Goal: Navigation & Orientation: Find specific page/section

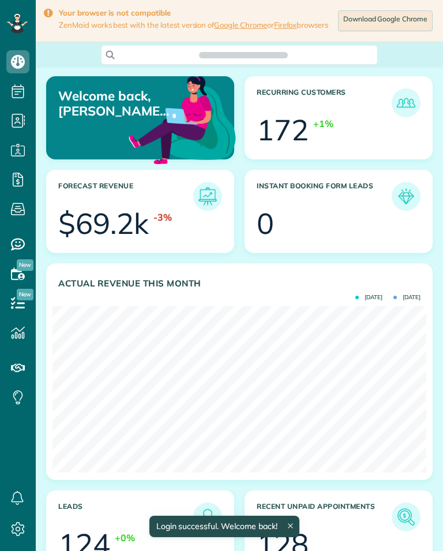
scroll to position [166, 374]
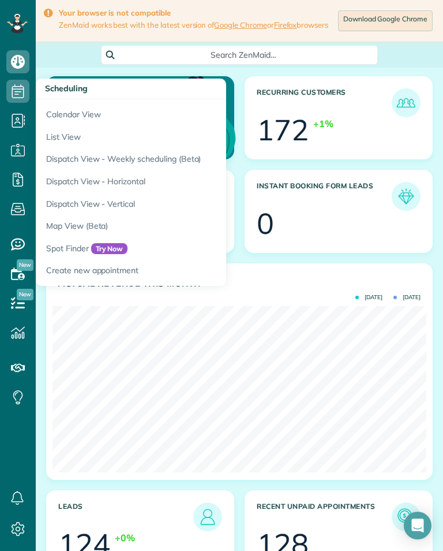
click at [60, 102] on link "Calendar View" at bounding box center [180, 112] width 289 height 27
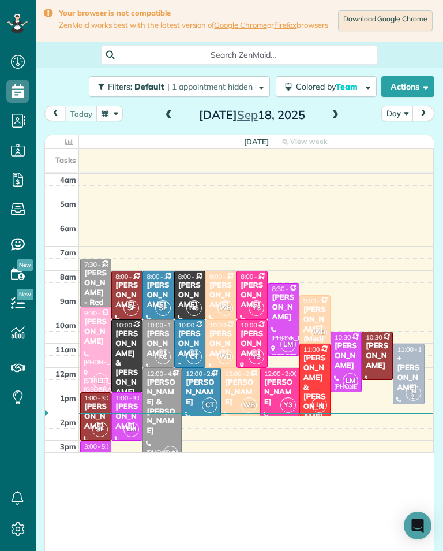
scroll to position [569, 36]
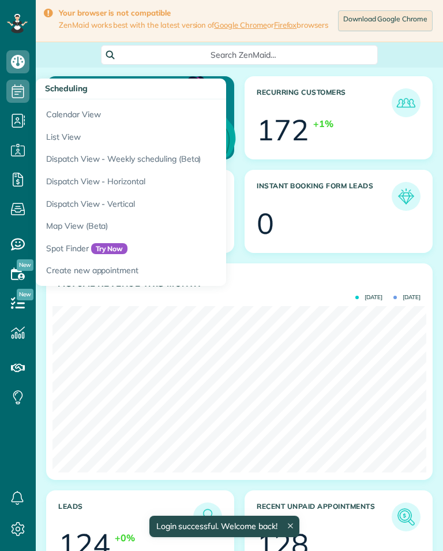
scroll to position [166, 374]
click at [66, 109] on link "Calendar View" at bounding box center [180, 112] width 289 height 27
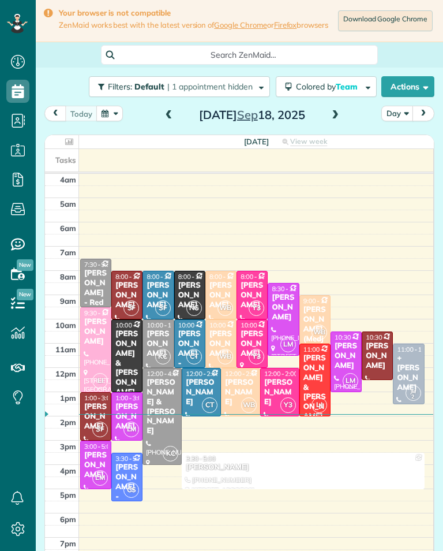
scroll to position [5, 5]
click at [331, 121] on span at bounding box center [335, 115] width 13 height 10
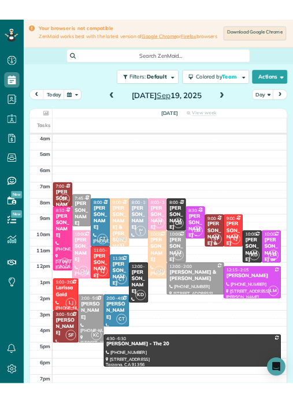
scroll to position [569, 36]
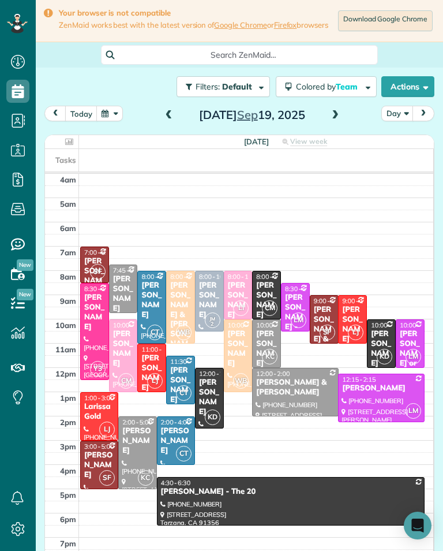
click at [325, 312] on div "Tony & Jess Trudeau" at bounding box center [324, 344] width 22 height 78
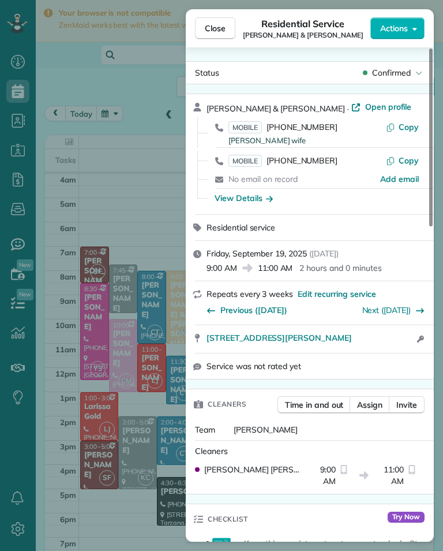
click at [253, 122] on span "MOBILE" at bounding box center [245, 127] width 33 height 12
click at [251, 126] on span "MOBILE" at bounding box center [245, 127] width 33 height 12
click at [216, 28] on span "Close" at bounding box center [215, 29] width 21 height 12
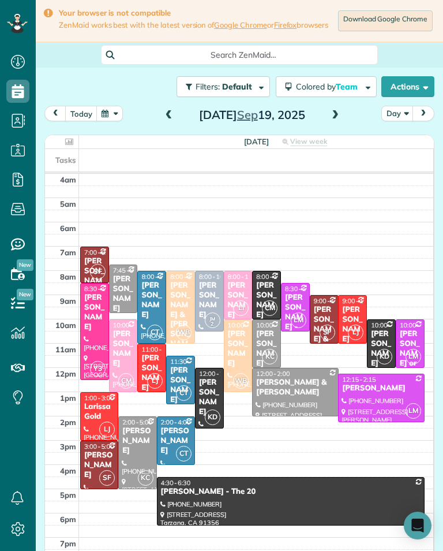
click at [94, 469] on div "[PERSON_NAME]" at bounding box center [99, 464] width 31 height 29
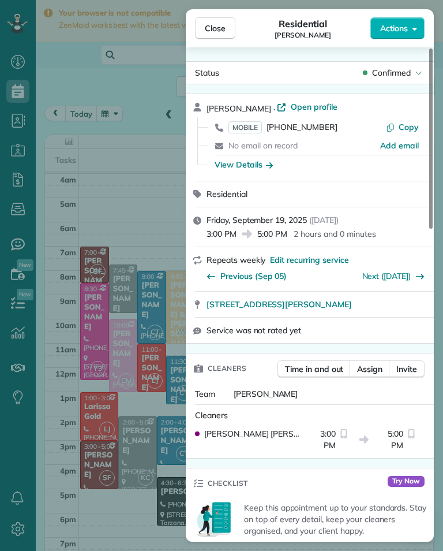
click at [242, 128] on span "MOBILE" at bounding box center [245, 127] width 33 height 12
click at [113, 195] on div "Close Residential [PERSON_NAME] Actions Status Confirmed [PERSON_NAME] · Open p…" at bounding box center [221, 275] width 443 height 551
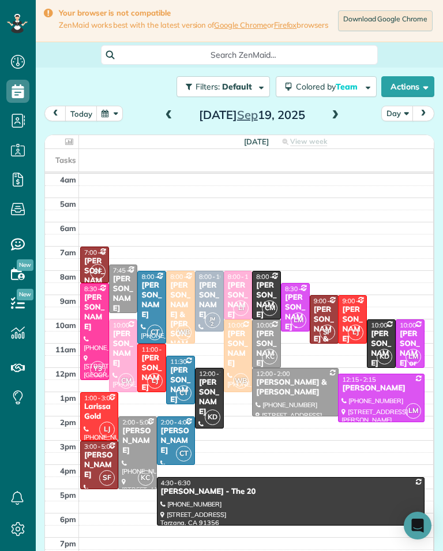
scroll to position [569, 36]
click at [240, 296] on div "[PERSON_NAME]" at bounding box center [238, 300] width 22 height 39
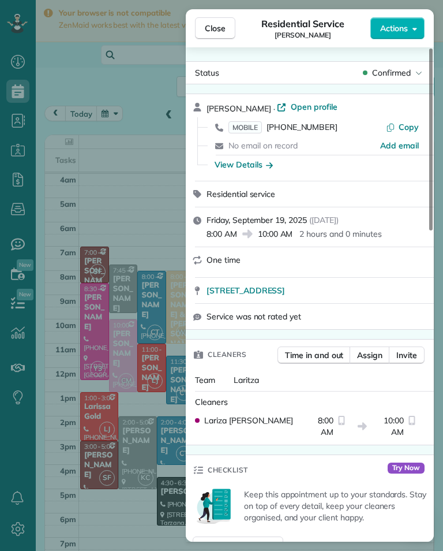
click at [252, 129] on span "MOBILE" at bounding box center [245, 127] width 33 height 12
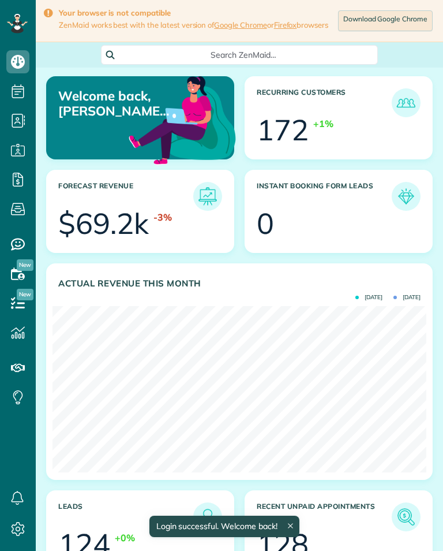
scroll to position [166, 374]
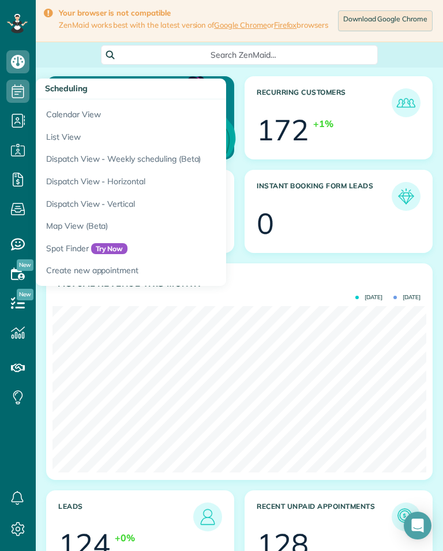
click at [163, 111] on link "Calendar View" at bounding box center [180, 112] width 289 height 27
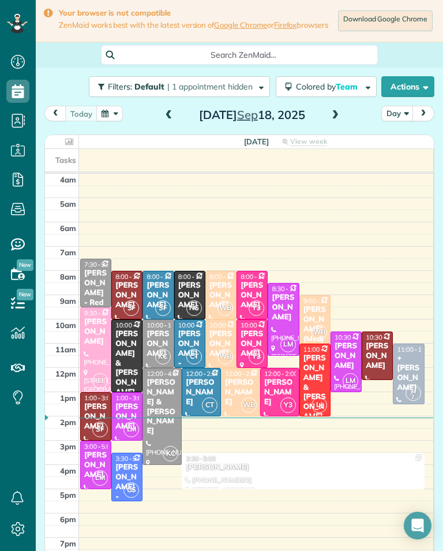
scroll to position [5, 5]
click at [336, 124] on span at bounding box center [335, 115] width 13 height 17
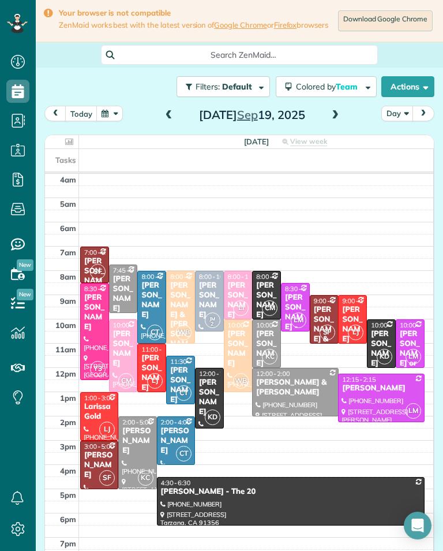
click at [130, 361] on div "[PERSON_NAME]" at bounding box center [124, 348] width 22 height 39
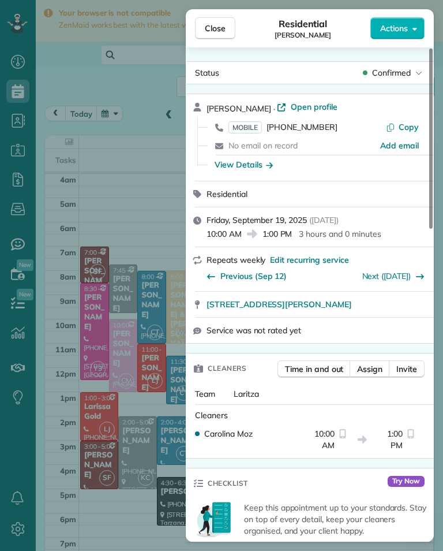
click at [265, 126] on span "MOBILE [PHONE_NUMBER]" at bounding box center [283, 127] width 109 height 12
click at [250, 121] on span "MOBILE" at bounding box center [245, 127] width 33 height 12
click at [162, 425] on div "Close Residential [PERSON_NAME] Actions Status Confirmed [PERSON_NAME] · Open p…" at bounding box center [221, 275] width 443 height 551
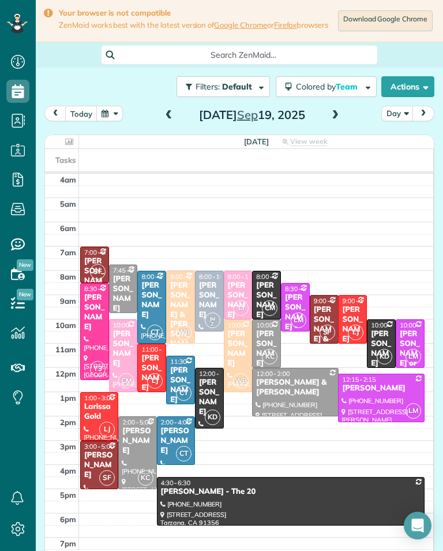
click at [212, 294] on div "[PERSON_NAME]" at bounding box center [210, 300] width 22 height 39
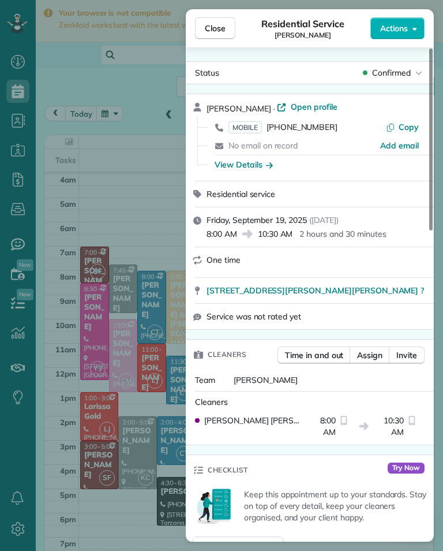
click at [255, 121] on span "MOBILE" at bounding box center [245, 127] width 33 height 12
click at [164, 238] on div "Close Residential Service [PERSON_NAME] Actions Status Confirmed [PERSON_NAME] …" at bounding box center [221, 275] width 443 height 551
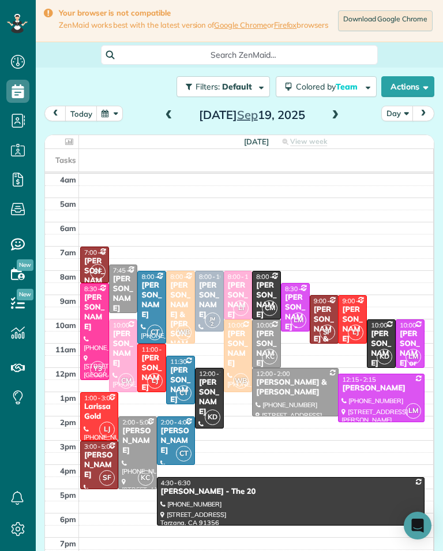
click at [263, 340] on div "[PERSON_NAME]" at bounding box center [267, 348] width 22 height 39
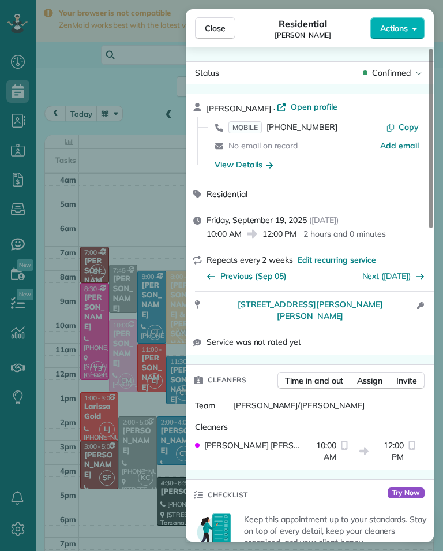
scroll to position [569, 36]
click at [256, 121] on span "MOBILE" at bounding box center [245, 127] width 33 height 12
click at [143, 425] on div "Close Residential [PERSON_NAME] Actions Status Confirmed [PERSON_NAME] · Open p…" at bounding box center [221, 275] width 443 height 551
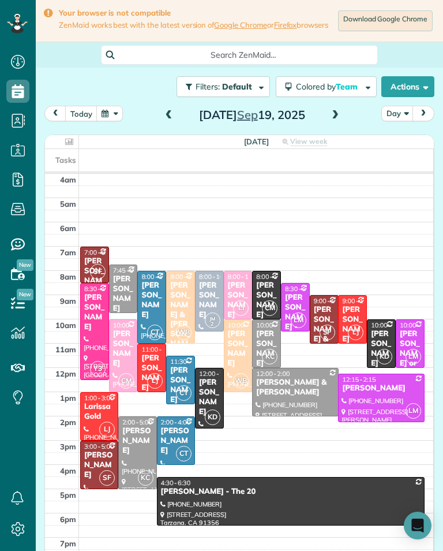
click at [179, 309] on div "[PERSON_NAME] & [PERSON_NAME]" at bounding box center [181, 320] width 22 height 78
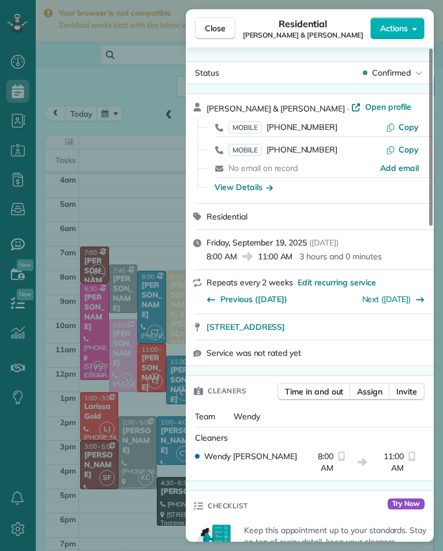
click at [253, 126] on span "MOBILE" at bounding box center [245, 127] width 33 height 12
click at [126, 246] on div "Close Residential [PERSON_NAME] & [PERSON_NAME] Actions Status Confirmed [PERSO…" at bounding box center [221, 275] width 443 height 551
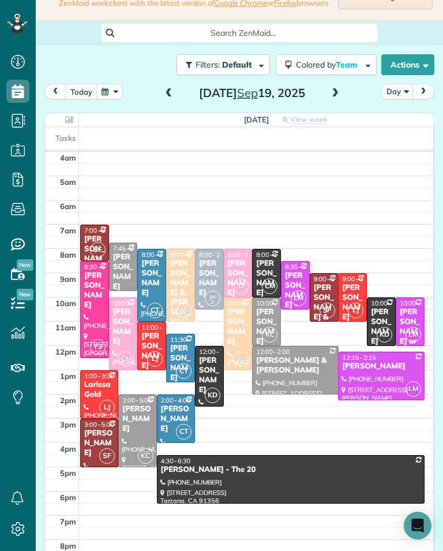
scroll to position [27, 0]
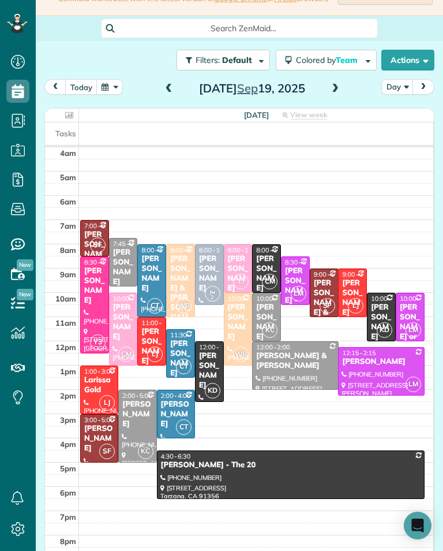
click at [236, 333] on div "[PERSON_NAME]" at bounding box center [238, 321] width 22 height 39
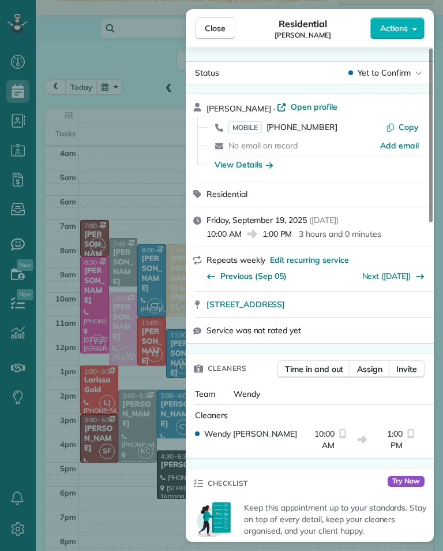
click at [249, 128] on span "MOBILE" at bounding box center [245, 127] width 33 height 12
click at [211, 28] on span "Close" at bounding box center [215, 29] width 21 height 12
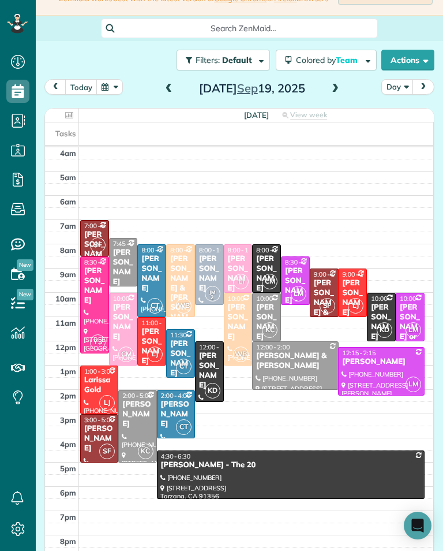
click at [297, 292] on span "LM" at bounding box center [299, 294] width 16 height 16
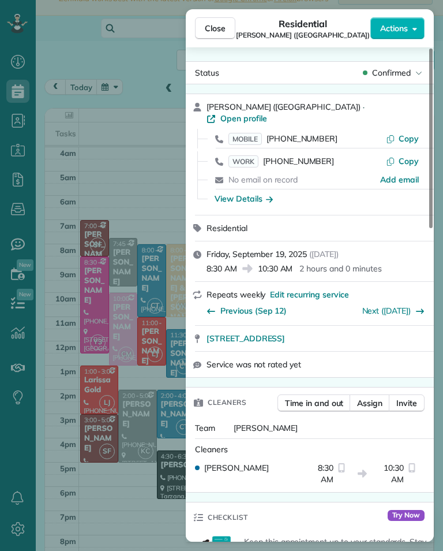
click at [250, 133] on span "MOBILE" at bounding box center [245, 139] width 33 height 12
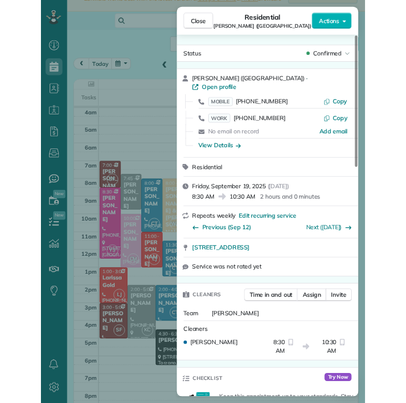
scroll to position [569, 36]
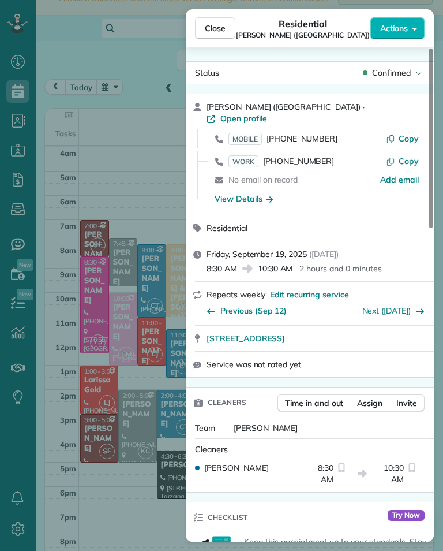
click at [222, 31] on span "Close" at bounding box center [215, 29] width 21 height 12
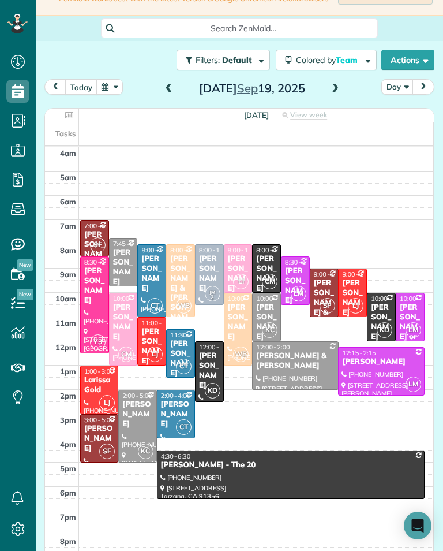
click at [418, 308] on div "[PERSON_NAME] or [PERSON_NAME] Exhaust Service Inc," at bounding box center [410, 365] width 22 height 127
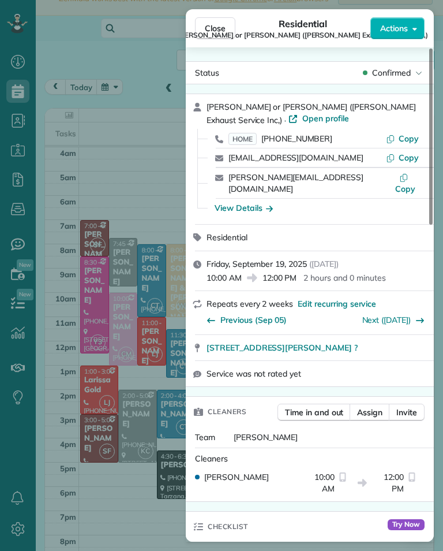
click at [248, 133] on span "HOME" at bounding box center [243, 139] width 28 height 12
click at [216, 31] on span "Close" at bounding box center [215, 29] width 21 height 12
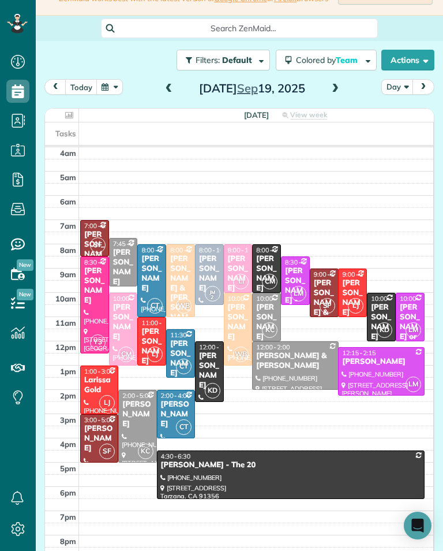
click at [382, 364] on div "[PERSON_NAME]" at bounding box center [381, 362] width 79 height 10
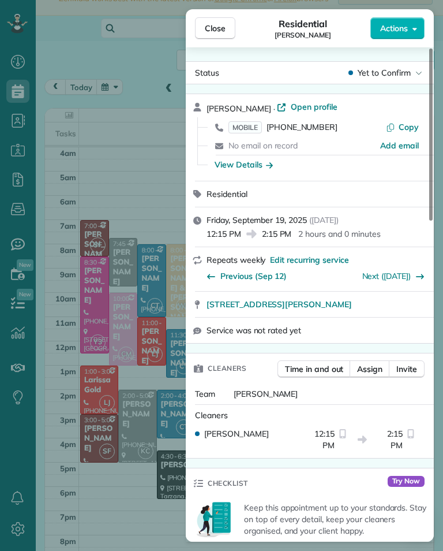
click at [247, 130] on span "MOBILE" at bounding box center [245, 127] width 33 height 12
click at [239, 13] on div "Close Residential [PERSON_NAME] Actions" at bounding box center [310, 28] width 248 height 38
click at [218, 23] on span "Close" at bounding box center [215, 29] width 21 height 12
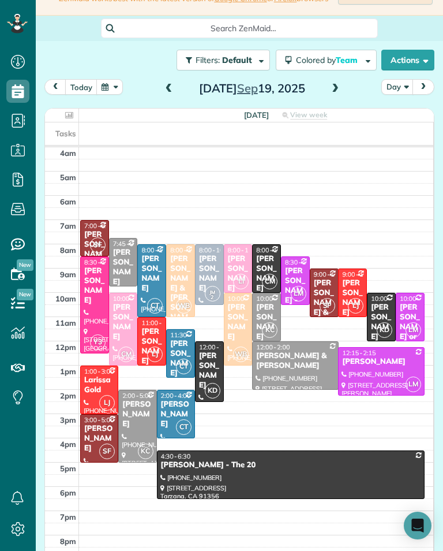
click at [270, 259] on div "[PERSON_NAME]" at bounding box center [267, 273] width 22 height 39
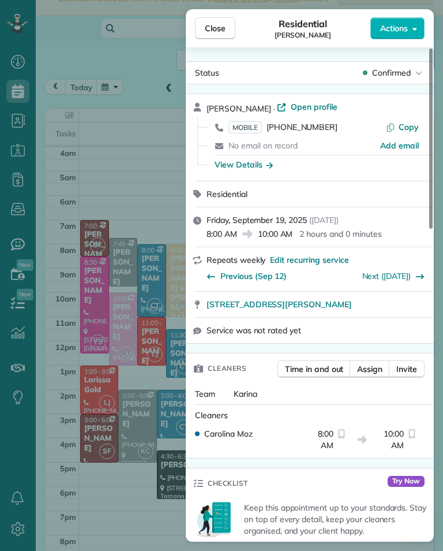
click at [251, 132] on span "MOBILE" at bounding box center [245, 127] width 33 height 12
click at [210, 34] on button "Close" at bounding box center [215, 28] width 40 height 22
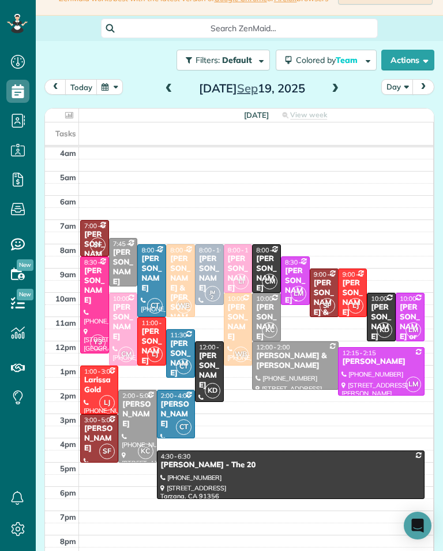
click at [387, 309] on div "[PERSON_NAME]" at bounding box center [382, 321] width 22 height 39
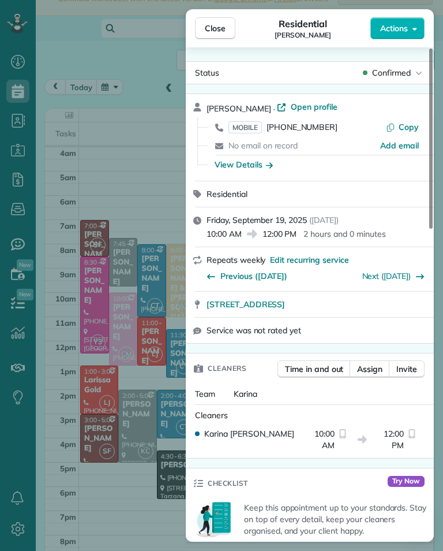
click at [248, 129] on span "MOBILE" at bounding box center [245, 127] width 33 height 12
click at [145, 409] on div "Close Residential [PERSON_NAME] Actions Status Confirmed [PERSON_NAME] · Open p…" at bounding box center [221, 275] width 443 height 551
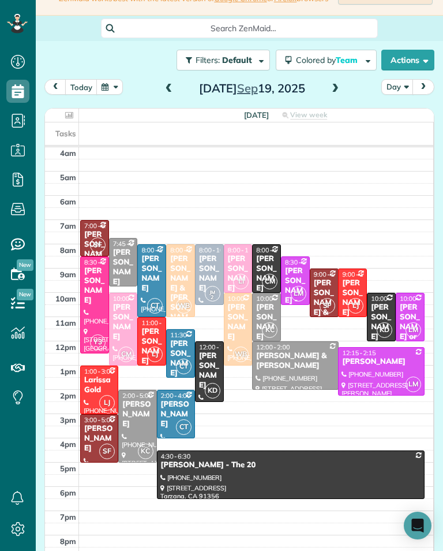
click at [215, 361] on div "[PERSON_NAME]" at bounding box center [210, 370] width 22 height 39
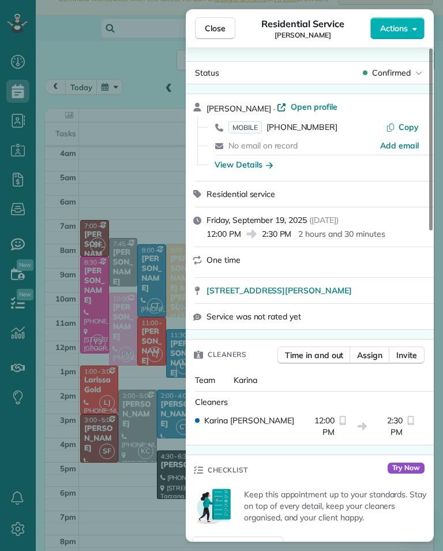
click at [254, 126] on span "MOBILE" at bounding box center [245, 127] width 33 height 12
click at [158, 413] on div "Close Residential Service [PERSON_NAME] Actions Status Confirmed [PERSON_NAME] …" at bounding box center [221, 275] width 443 height 551
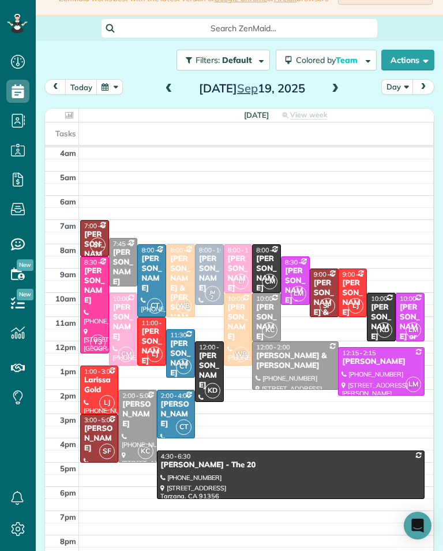
scroll to position [569, 36]
click at [102, 431] on div "[PERSON_NAME]" at bounding box center [99, 438] width 31 height 29
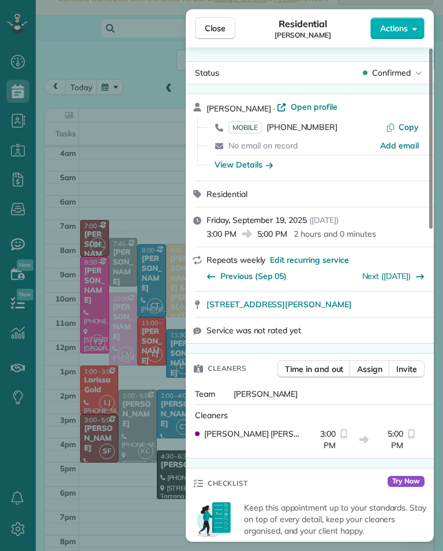
click at [258, 129] on span "MOBILE" at bounding box center [245, 127] width 33 height 12
click at [146, 505] on div "Close Residential [PERSON_NAME] Actions Status Confirmed [PERSON_NAME] · Open p…" at bounding box center [221, 275] width 443 height 551
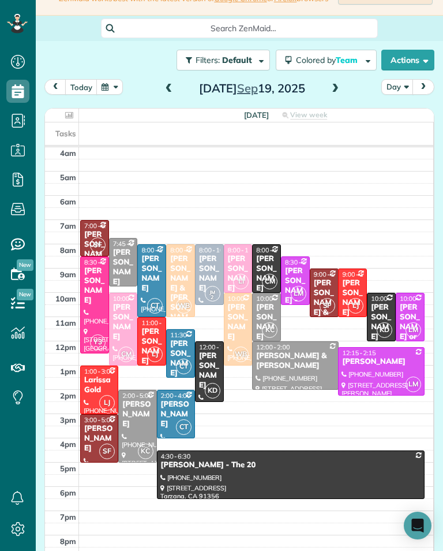
scroll to position [569, 36]
click at [92, 448] on div at bounding box center [99, 437] width 37 height 47
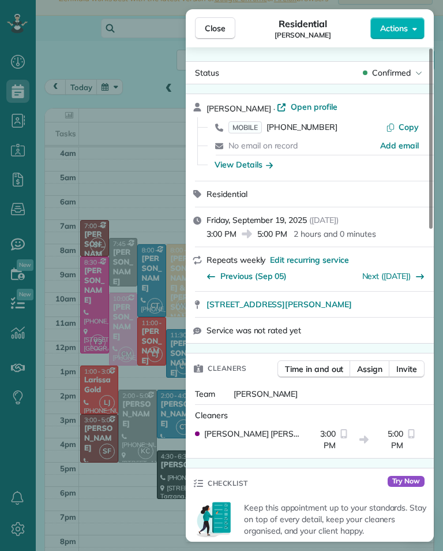
scroll to position [569, 36]
click at [210, 30] on span "Close" at bounding box center [215, 29] width 21 height 12
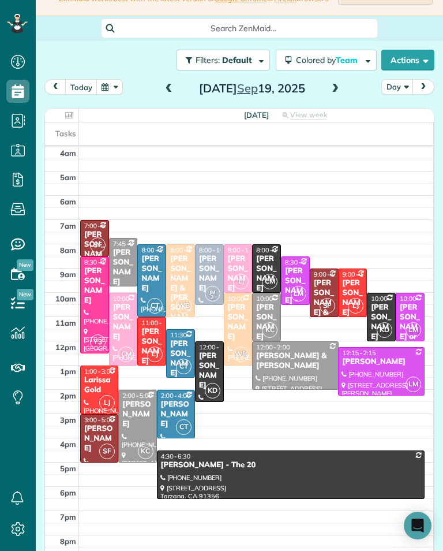
click at [156, 64] on div "Filters: Default | 1 appointment hidden Colored by Team Color by Cleaner Color …" at bounding box center [239, 60] width 407 height 38
click at [164, 94] on span at bounding box center [169, 89] width 13 height 10
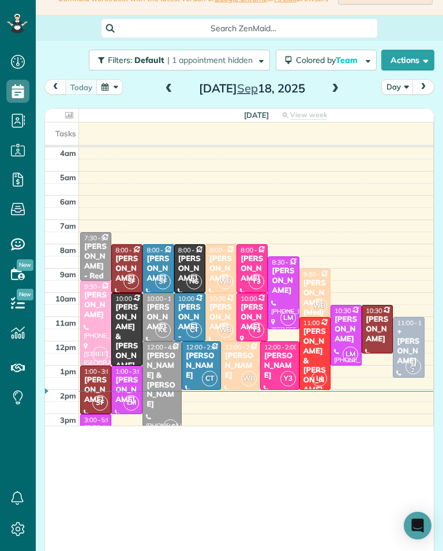
scroll to position [569, 36]
